Goal: Transaction & Acquisition: Download file/media

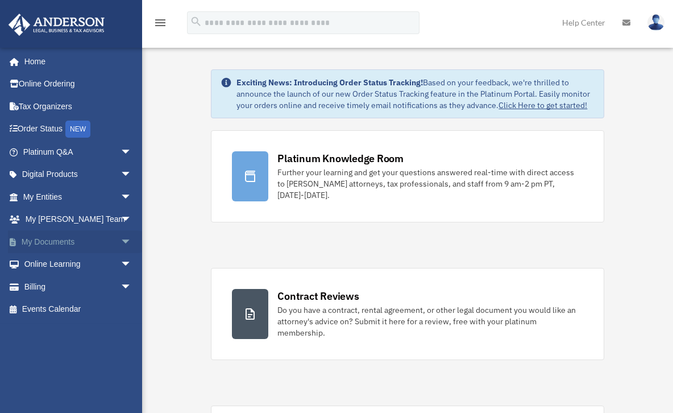
click at [57, 242] on link "My Documents arrow_drop_down" at bounding box center [78, 241] width 141 height 23
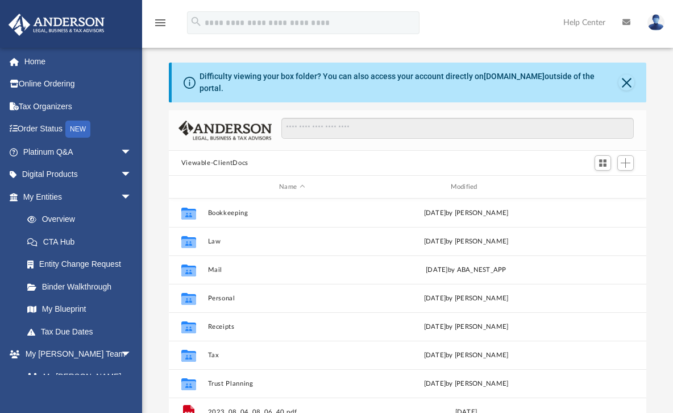
scroll to position [251, 471]
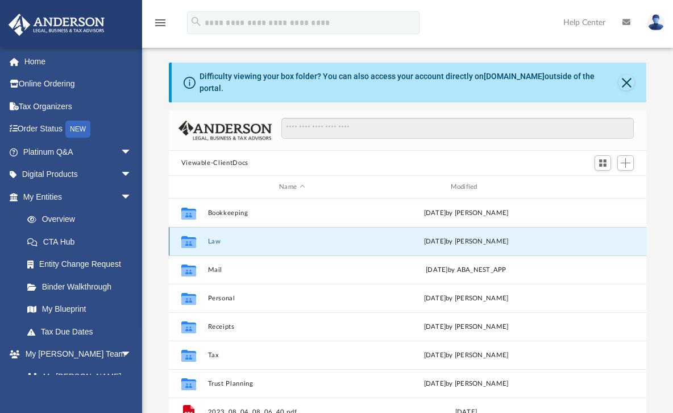
click at [212, 238] on button "Law" at bounding box center [291, 241] width 169 height 7
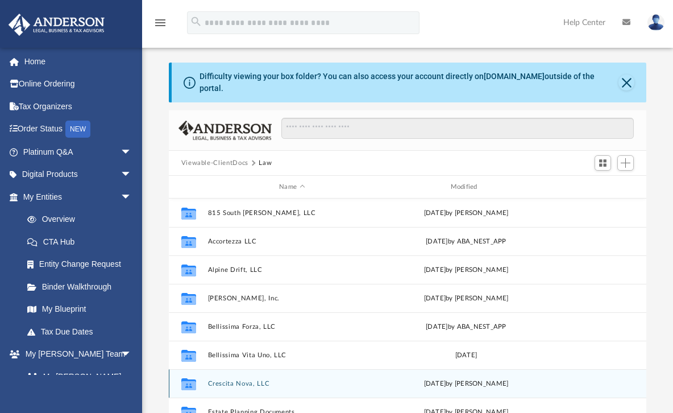
click at [258, 380] on button "Crescita Nova, LLC" at bounding box center [291, 383] width 169 height 7
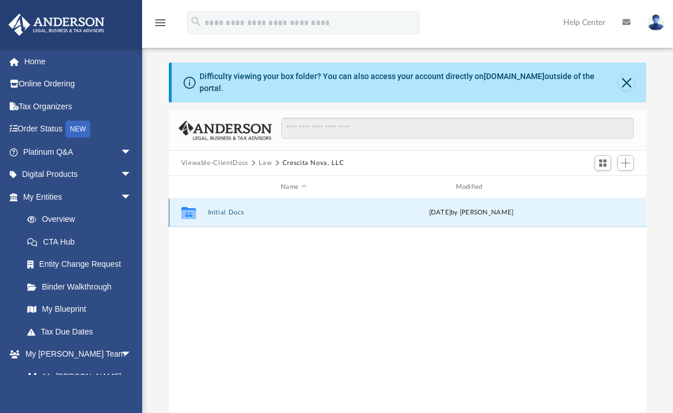
click at [228, 209] on button "Initial Docs" at bounding box center [293, 212] width 172 height 7
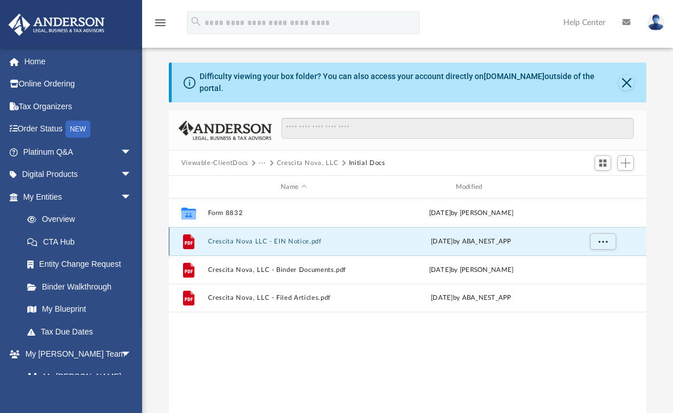
click at [234, 238] on button "Crescita Nova LLC - EIN Notice.pdf" at bounding box center [293, 241] width 172 height 7
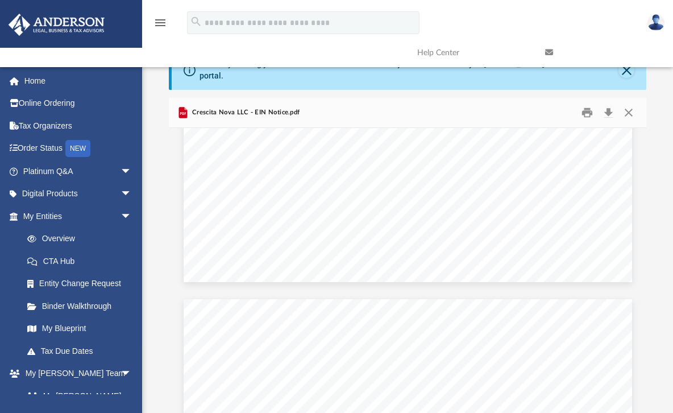
scroll to position [491, 0]
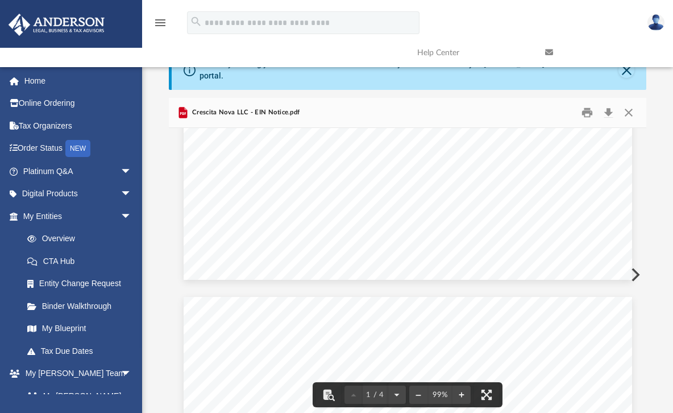
drag, startPoint x: 408, startPoint y: 212, endPoint x: 359, endPoint y: 215, distance: 48.4
drag, startPoint x: 359, startPoint y: 214, endPoint x: 404, endPoint y: 214, distance: 44.3
click at [404, 219] on span "[US_EMPLOYER_IDENTIFICATION_NUMBER]" at bounding box center [455, 223] width 184 height 9
click at [363, 242] on span "CRESCITA NOVA LLC" at bounding box center [402, 246] width 78 height 9
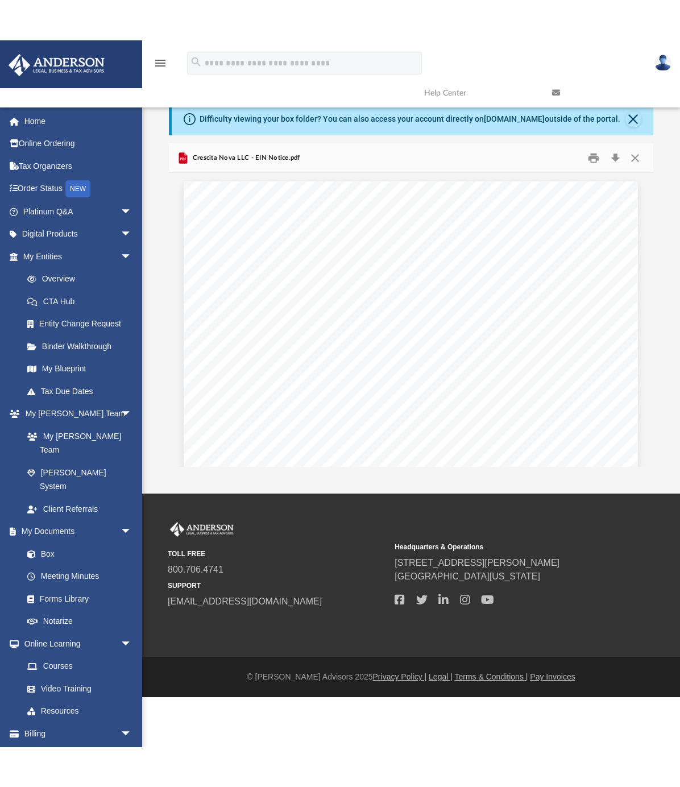
scroll to position [251, 478]
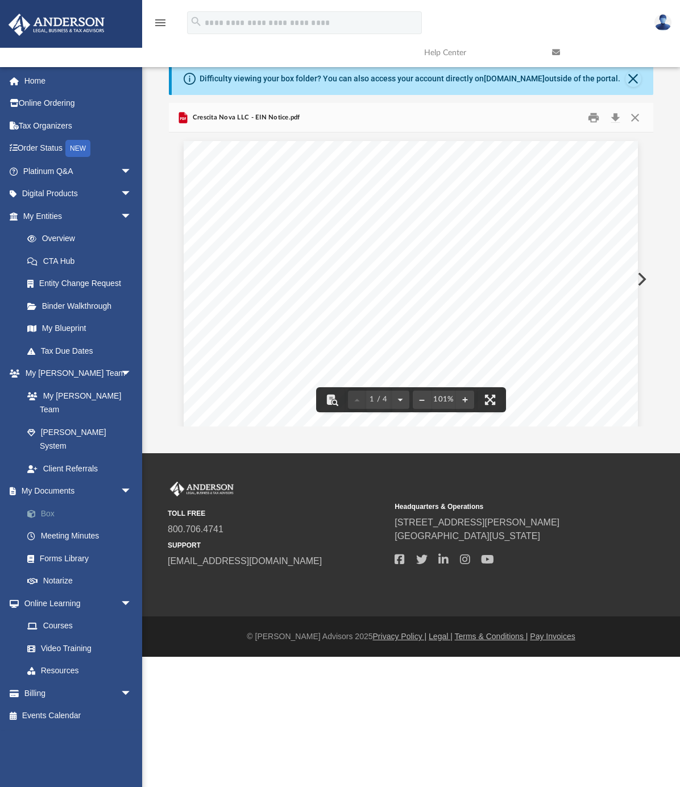
click at [58, 412] on link "Box" at bounding box center [82, 513] width 133 height 23
click at [40, 412] on span at bounding box center [37, 514] width 7 height 8
click at [629, 79] on button "Close" at bounding box center [633, 79] width 16 height 16
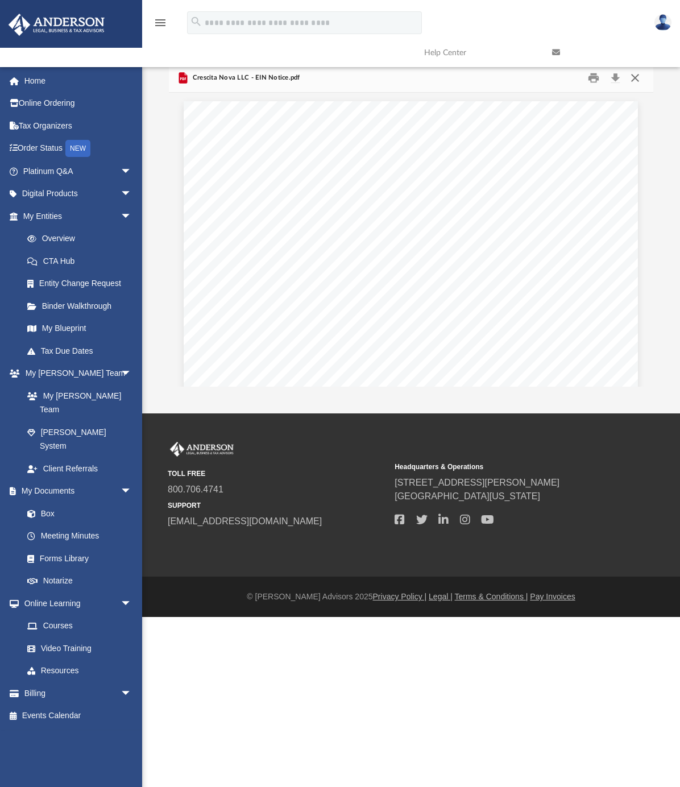
click at [632, 77] on button "Close" at bounding box center [635, 78] width 20 height 18
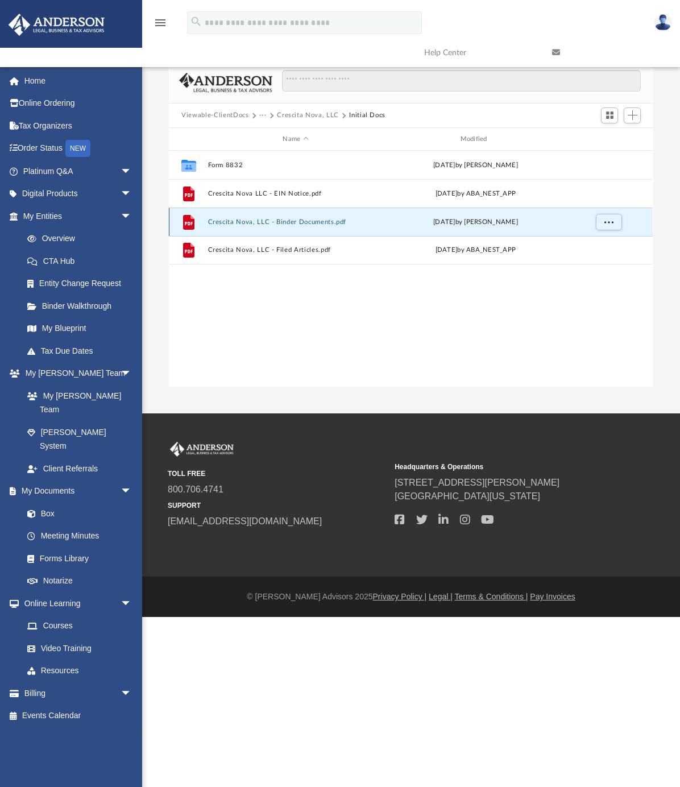
click at [319, 223] on button "Crescita Nova, LLC - Binder Documents.pdf" at bounding box center [295, 221] width 175 height 7
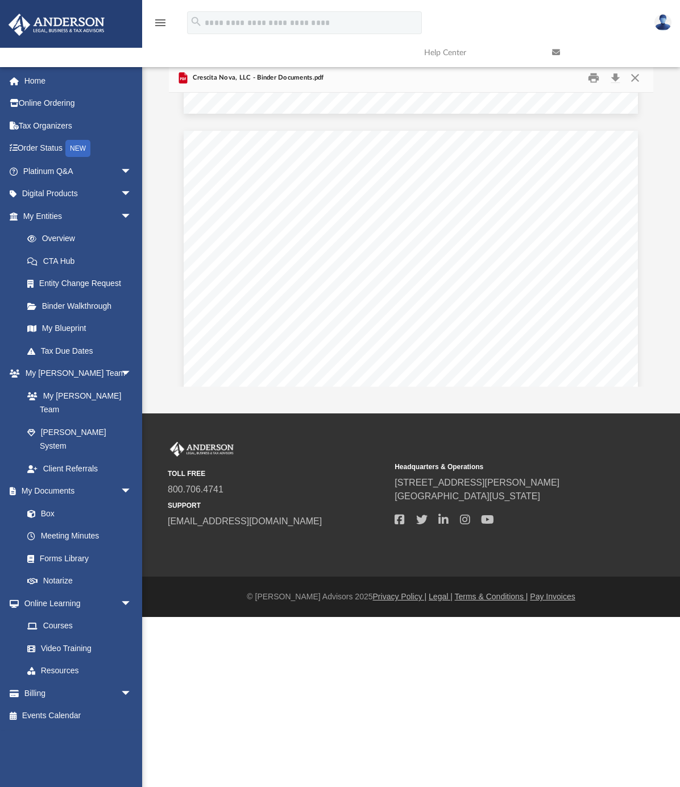
scroll to position [6658, 0]
click at [614, 77] on button "Download" at bounding box center [615, 78] width 20 height 18
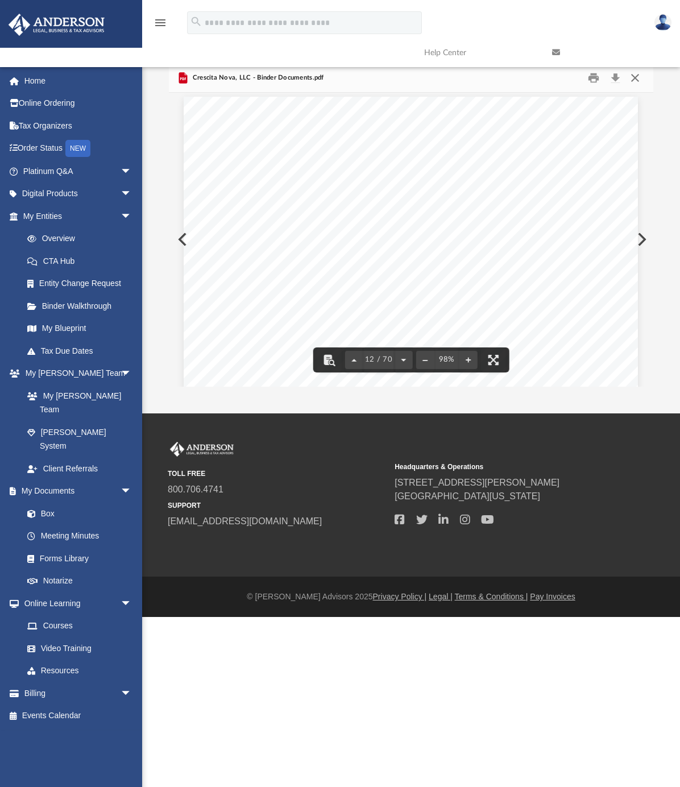
click at [633, 82] on button "Close" at bounding box center [635, 78] width 20 height 18
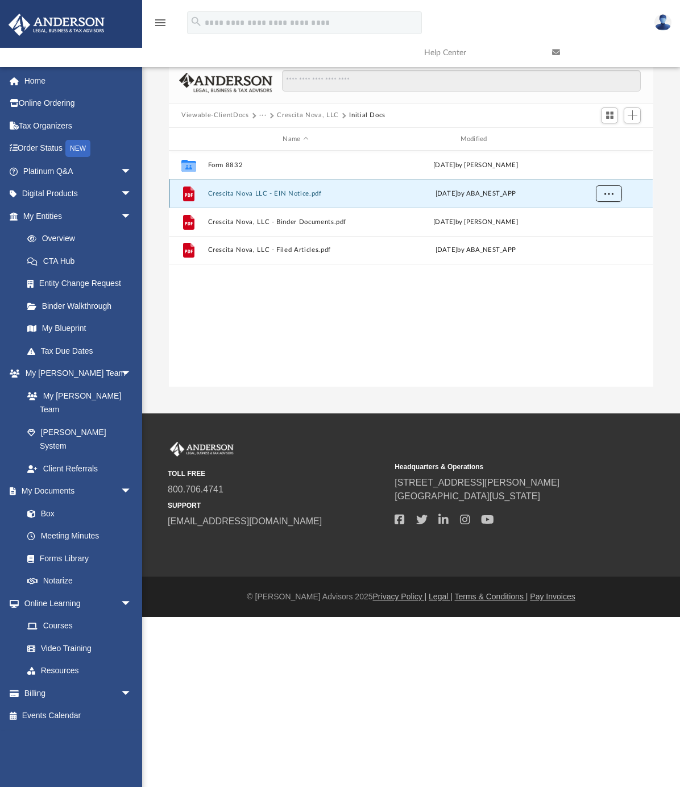
click at [599, 190] on button "More options" at bounding box center [609, 193] width 26 height 17
click at [599, 236] on li "Download" at bounding box center [598, 235] width 33 height 12
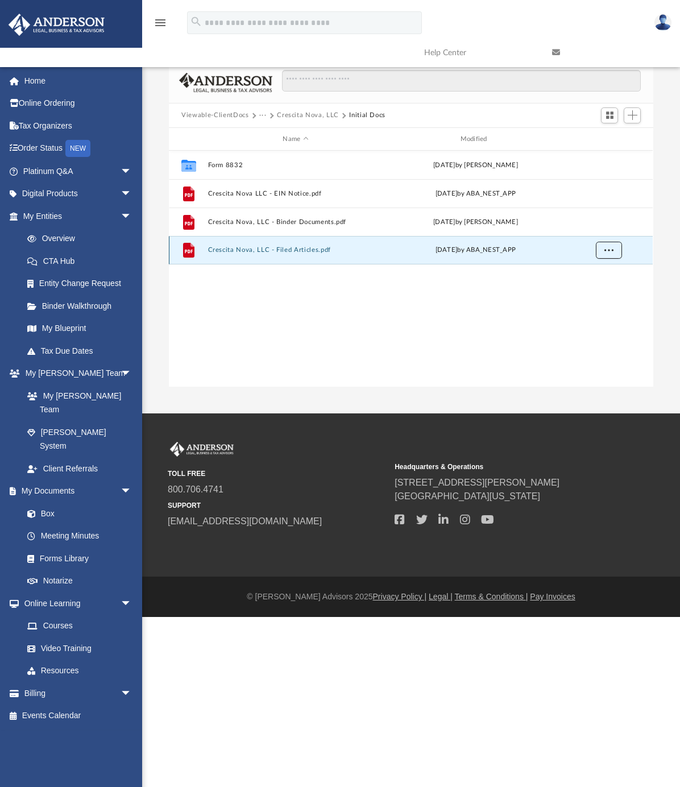
click at [602, 247] on button "More options" at bounding box center [609, 250] width 26 height 17
click at [600, 286] on li "Download" at bounding box center [598, 291] width 33 height 12
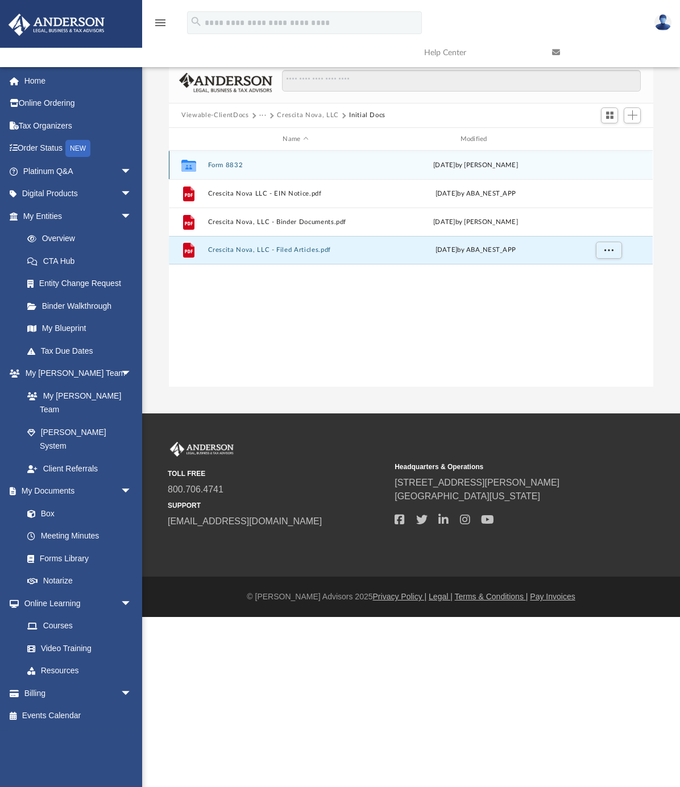
click at [235, 167] on button "Form 8832" at bounding box center [295, 164] width 175 height 7
